Goal: Register for event/course

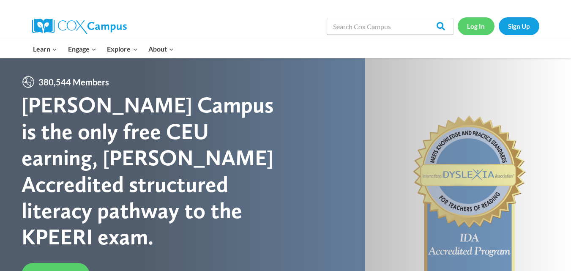
click at [473, 30] on link "Log In" at bounding box center [476, 25] width 37 height 17
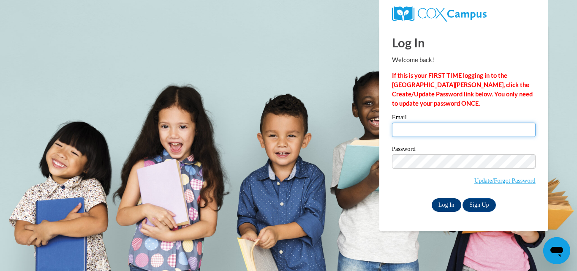
type input "[EMAIL_ADDRESS][DOMAIN_NAME]"
click at [447, 203] on input "Log In" at bounding box center [447, 205] width 30 height 14
click at [446, 203] on input "Log In" at bounding box center [447, 205] width 30 height 14
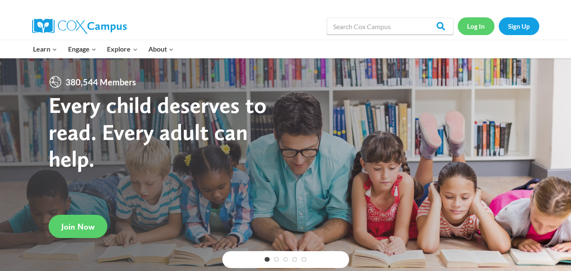
click at [479, 31] on link "Log In" at bounding box center [476, 25] width 37 height 17
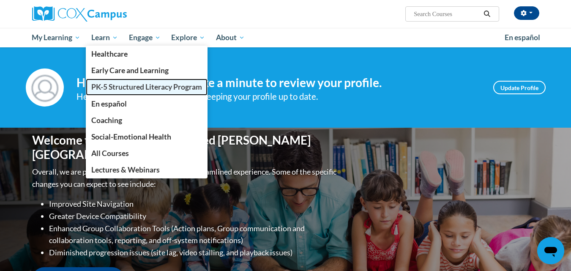
click at [109, 83] on span "PK-5 Structured Literacy Program" at bounding box center [146, 86] width 111 height 9
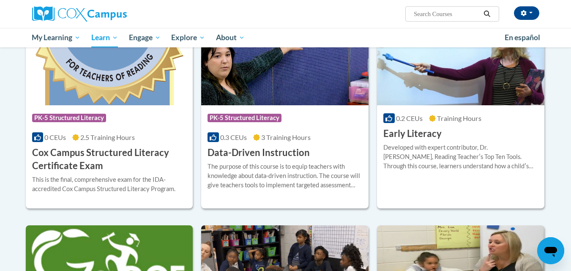
scroll to position [278, 0]
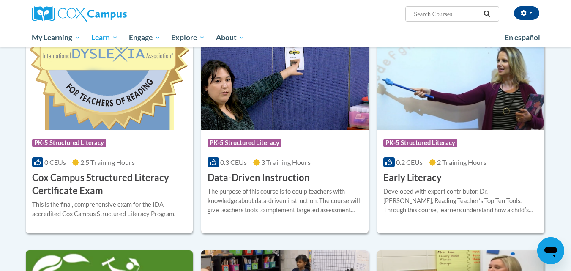
click at [268, 145] on span "PK-5 Structured Literacy" at bounding box center [244, 143] width 74 height 8
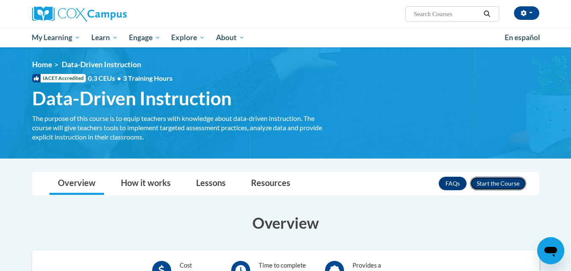
click at [477, 180] on button "Enroll" at bounding box center [498, 184] width 56 height 14
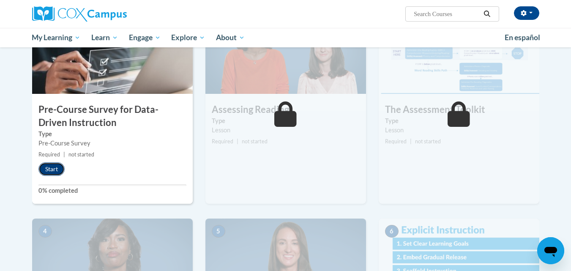
click at [55, 164] on button "Start" at bounding box center [51, 169] width 26 height 14
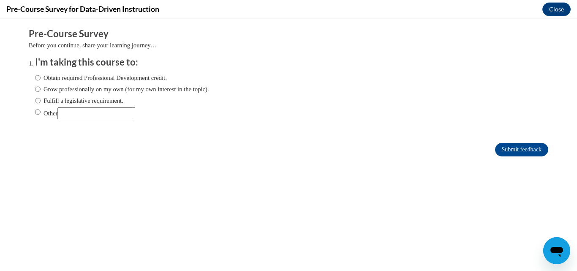
click at [52, 89] on label "Grow professionally on my own (for my own interest in the topic)." at bounding box center [122, 89] width 174 height 9
click at [41, 89] on input "Grow professionally on my own (for my own interest in the topic)." at bounding box center [37, 89] width 5 height 9
radio input "true"
click at [55, 79] on label "Obtain required Professional Development credit." at bounding box center [101, 77] width 132 height 9
click at [41, 79] on input "Obtain required Professional Development credit." at bounding box center [37, 77] width 5 height 9
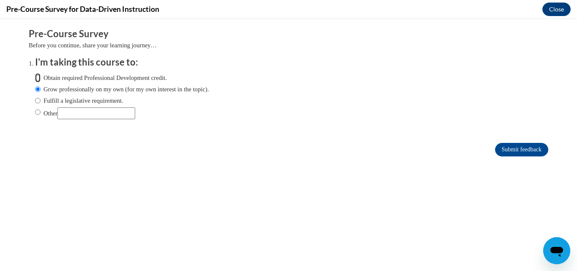
radio input "true"
click at [505, 146] on input "Submit feedback" at bounding box center [521, 150] width 53 height 14
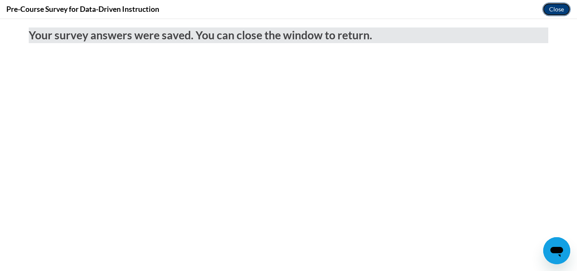
click at [554, 10] on button "Close" at bounding box center [557, 10] width 28 height 14
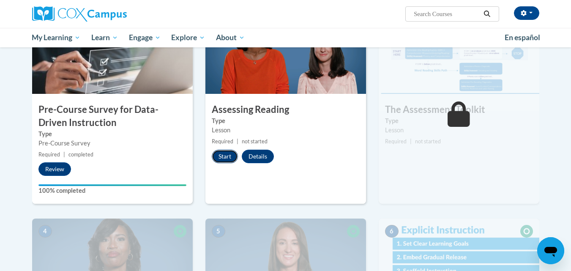
click at [227, 154] on button "Start" at bounding box center [225, 157] width 26 height 14
